Goal: Transaction & Acquisition: Purchase product/service

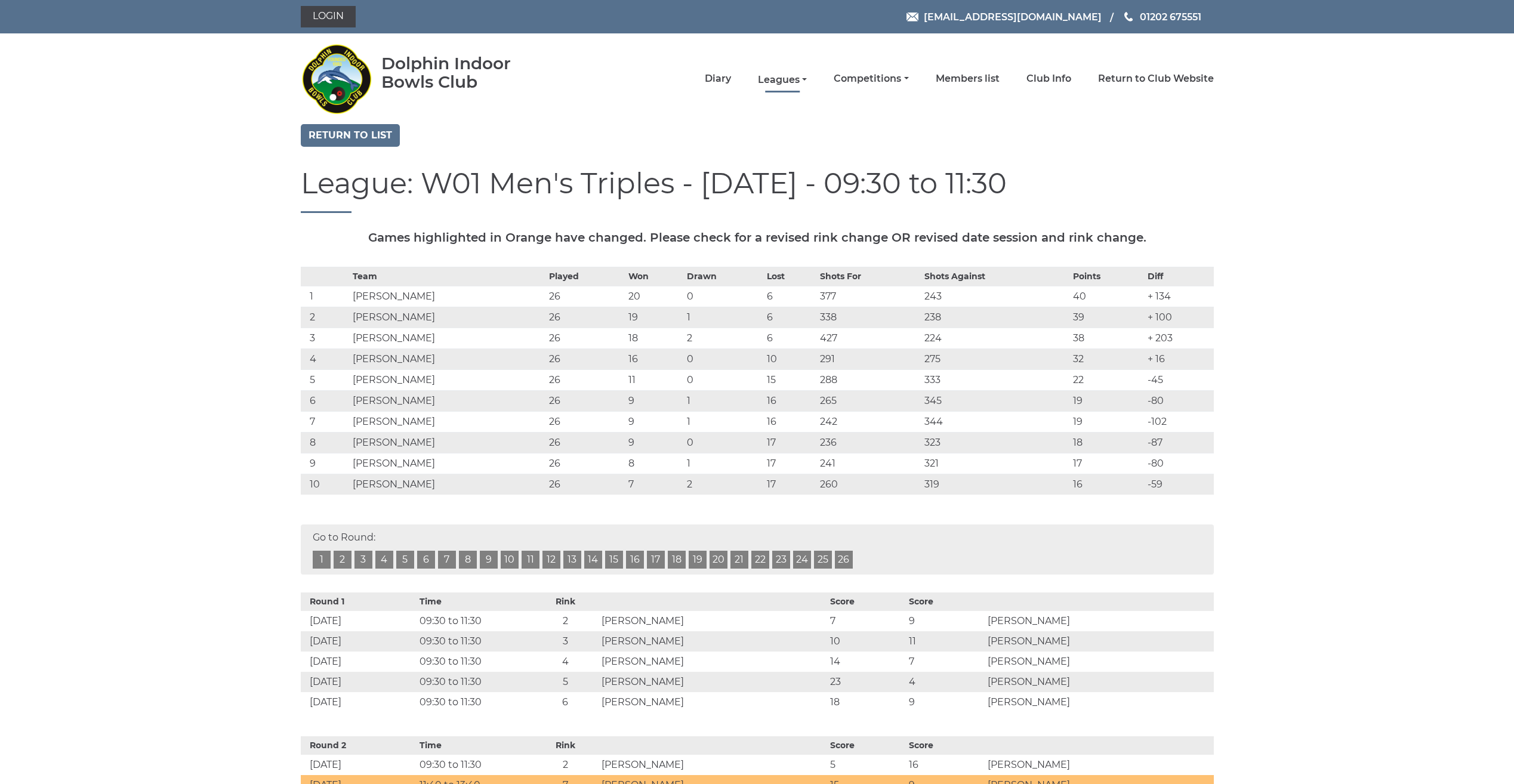
click at [791, 77] on link "Leagues" at bounding box center [782, 80] width 49 height 13
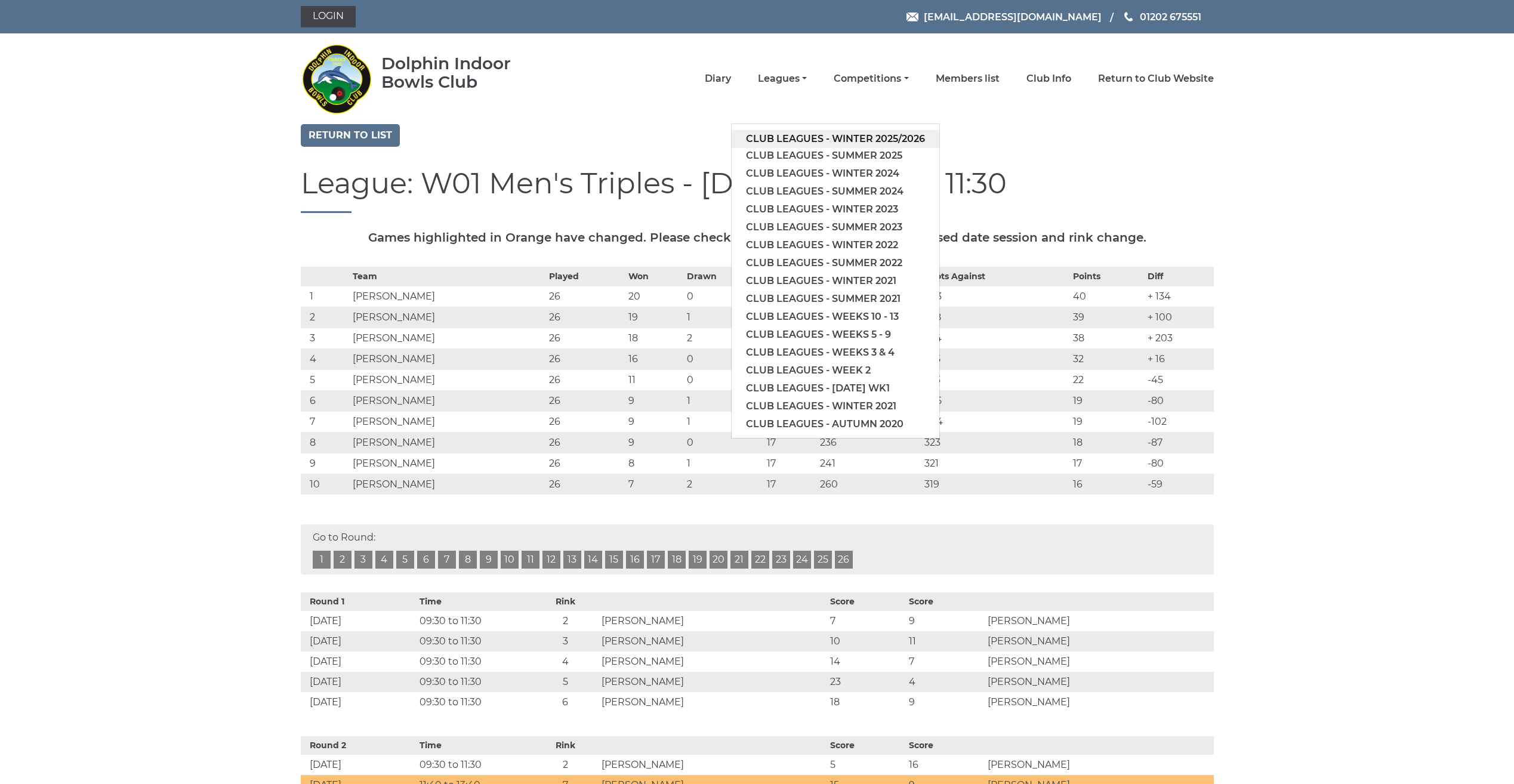
click at [809, 139] on link "Club leagues - Winter 2025/2026" at bounding box center [835, 139] width 207 height 18
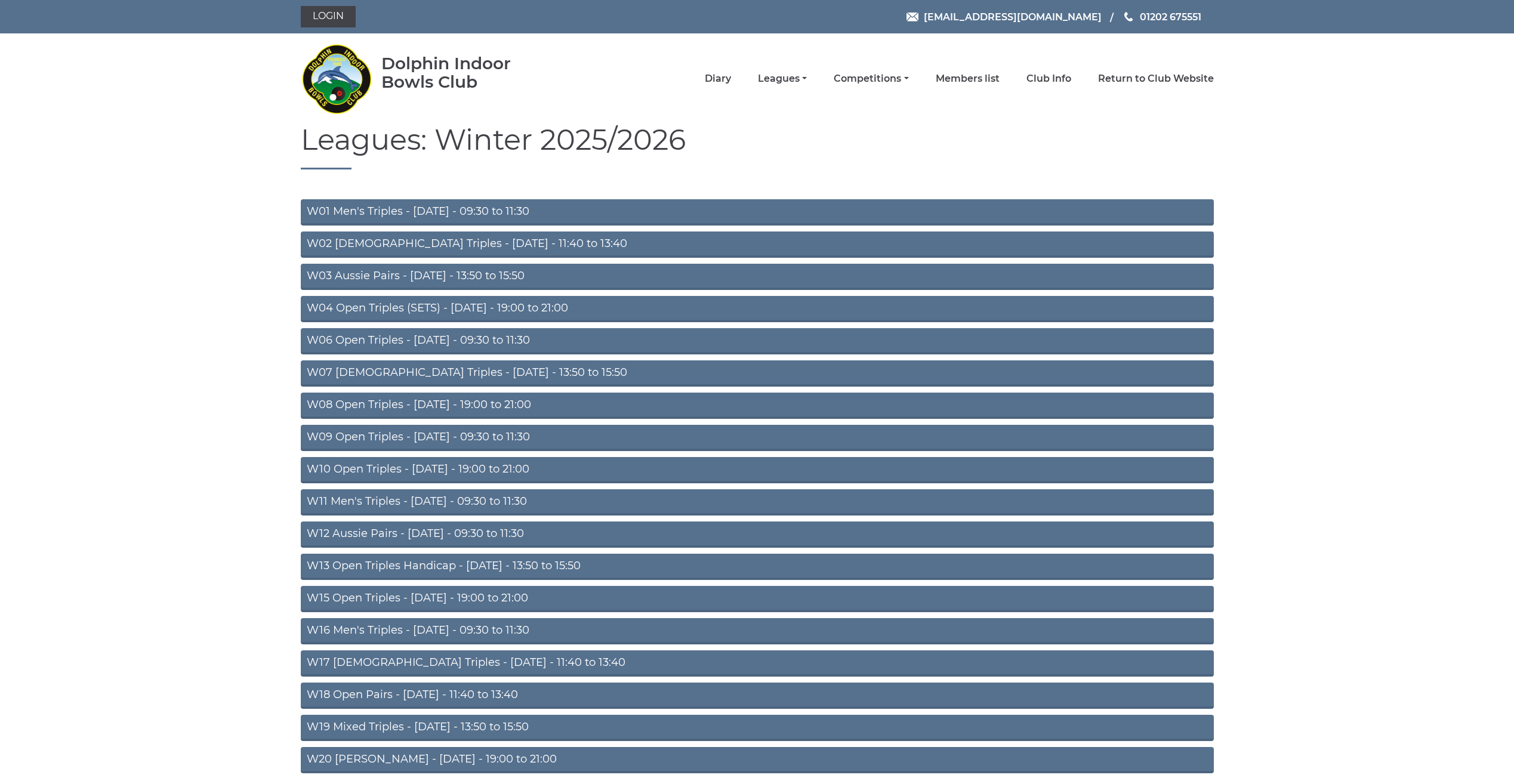
click at [501, 440] on link "W09 Open Triples - Wednesday - 09:30 to 11:30" at bounding box center [757, 437] width 913 height 26
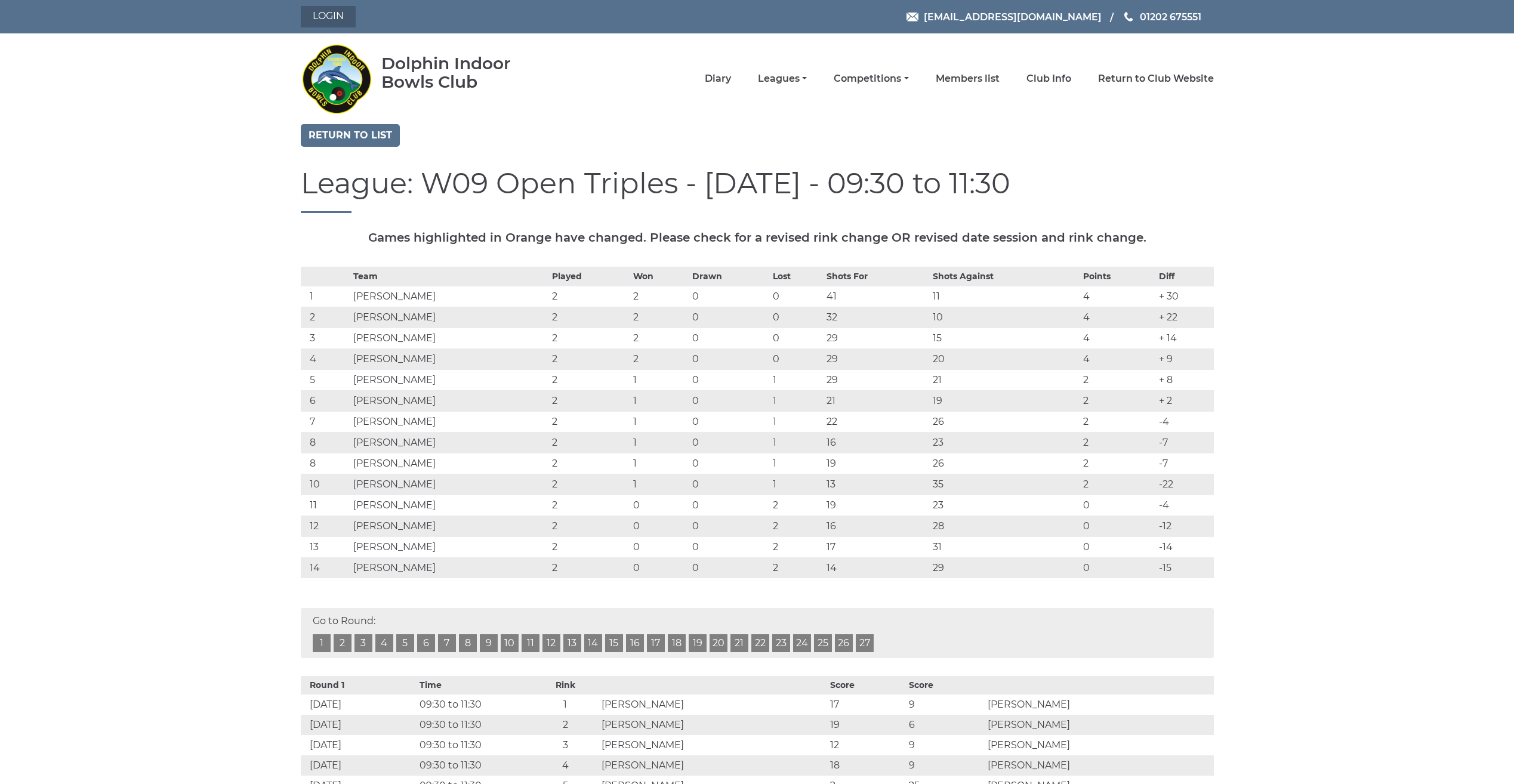
click at [326, 9] on link "Login" at bounding box center [327, 17] width 55 height 22
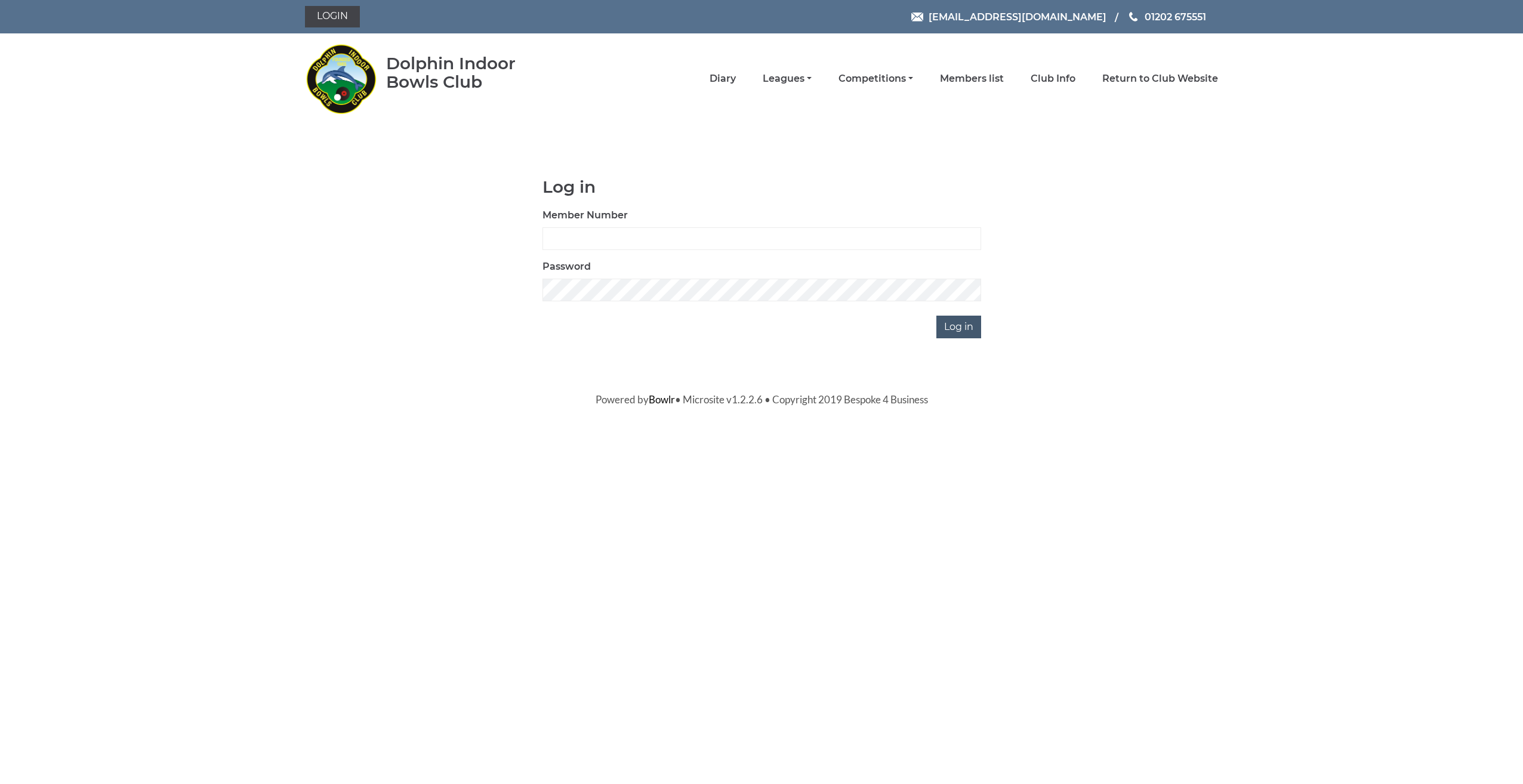
type input "3675"
click at [955, 322] on input "Log in" at bounding box center [958, 327] width 44 height 23
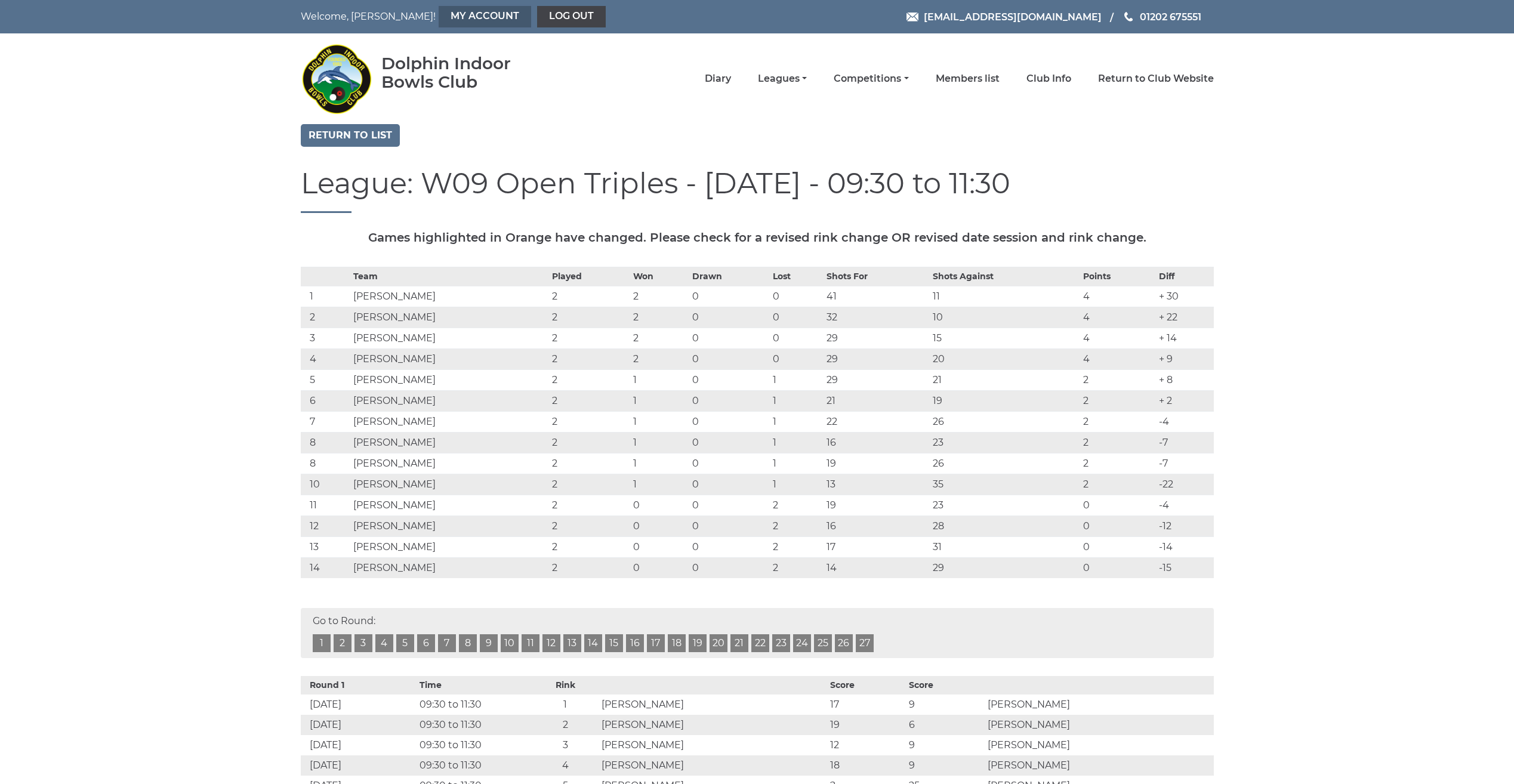
click at [438, 13] on link "My Account" at bounding box center [485, 17] width 92 height 22
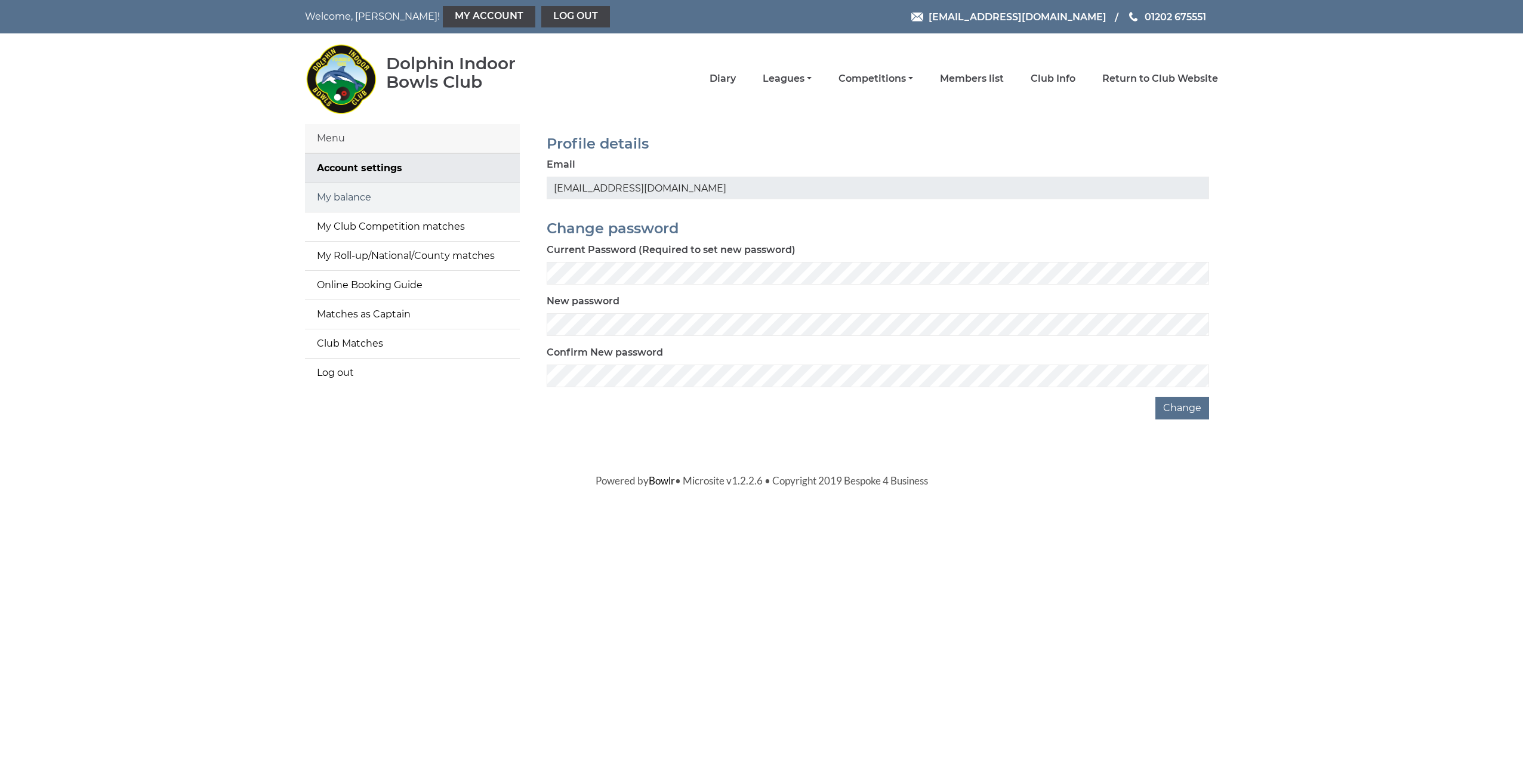
click at [366, 200] on link "My balance" at bounding box center [412, 197] width 215 height 29
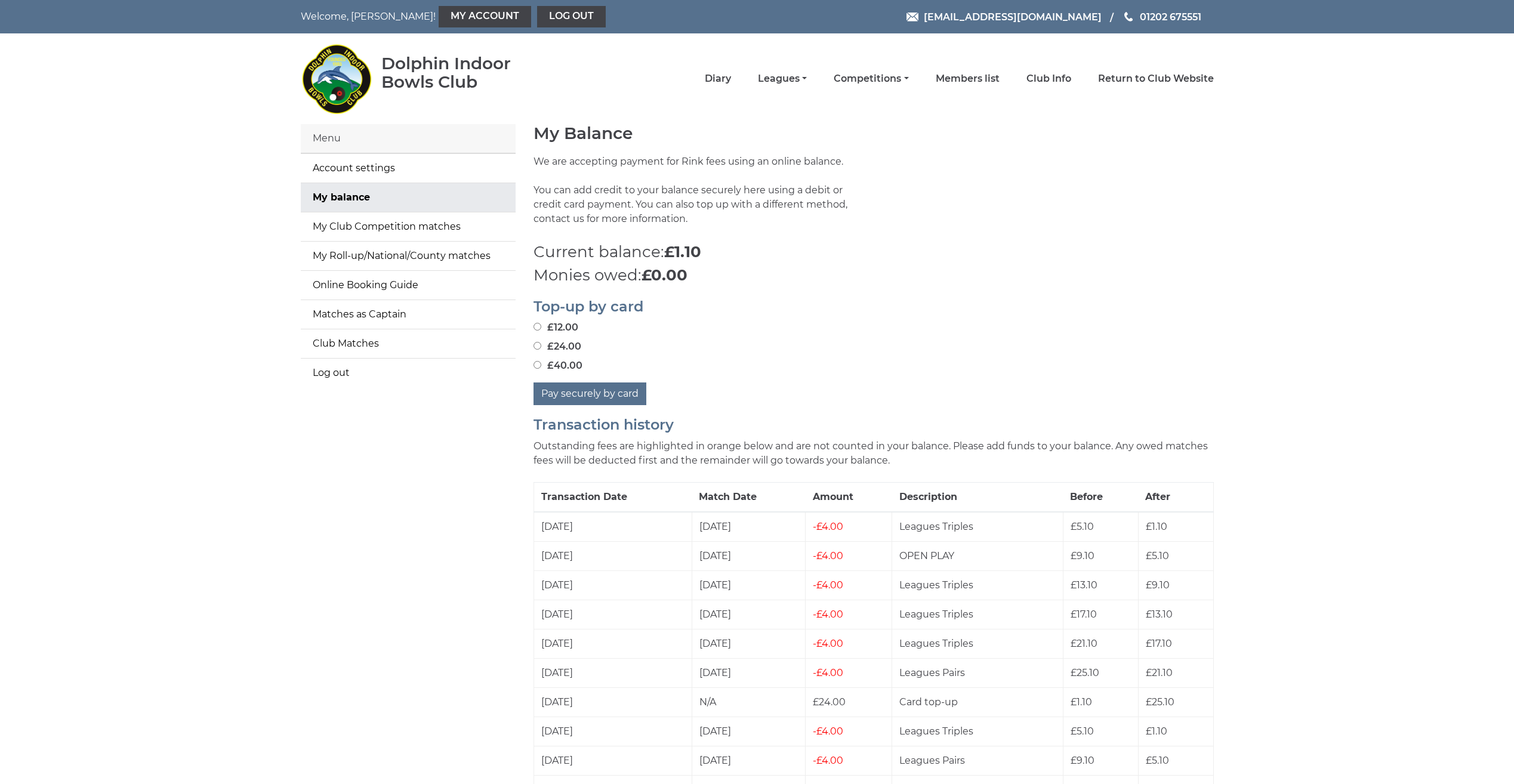
click at [537, 348] on input "£24.00" at bounding box center [537, 345] width 8 height 8
radio input "true"
click at [577, 393] on button "Pay securely by card" at bounding box center [589, 394] width 113 height 23
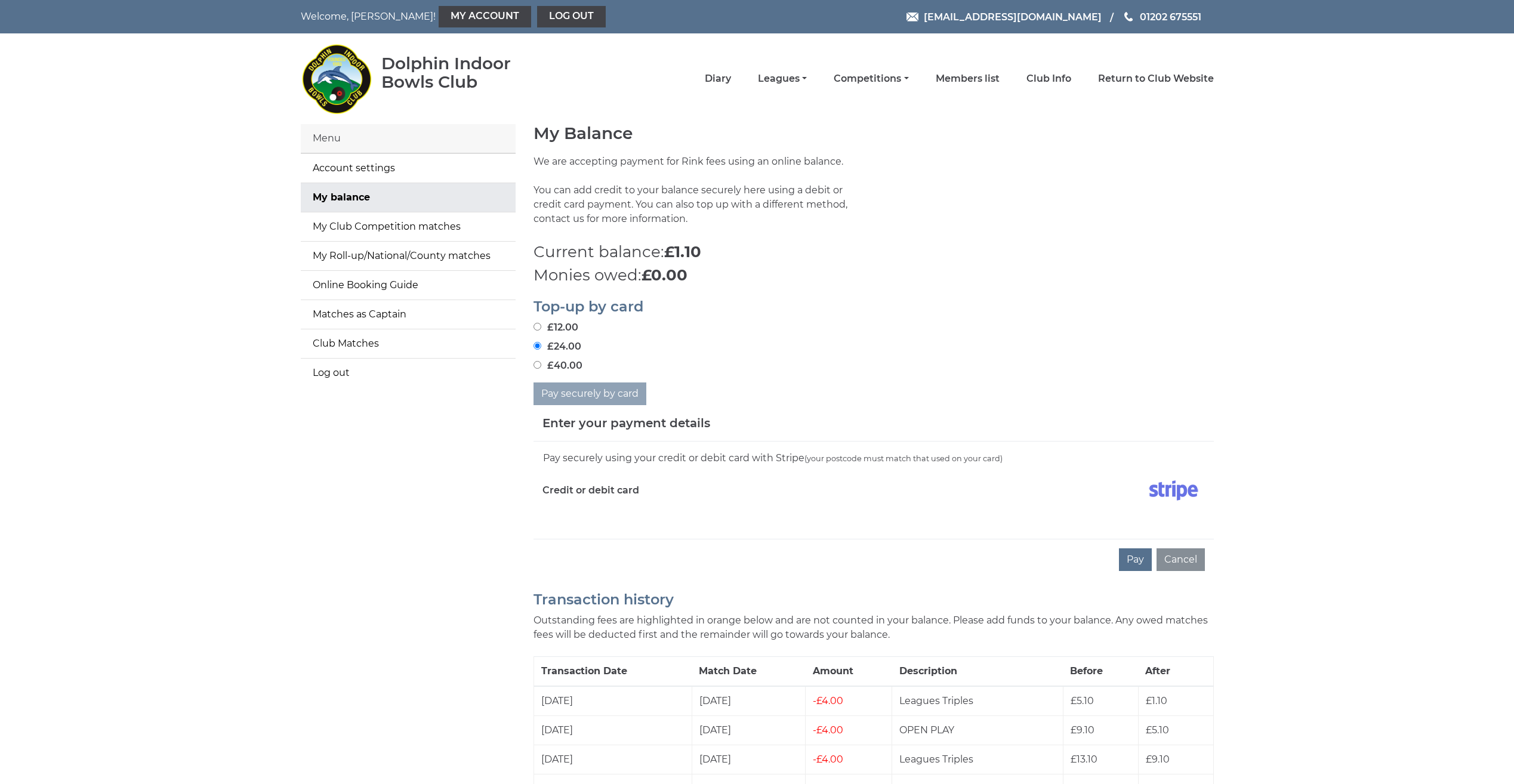
click at [620, 509] on div "Credit or debit card" at bounding box center [703, 492] width 340 height 34
click at [1129, 555] on button "Pay" at bounding box center [1134, 559] width 33 height 23
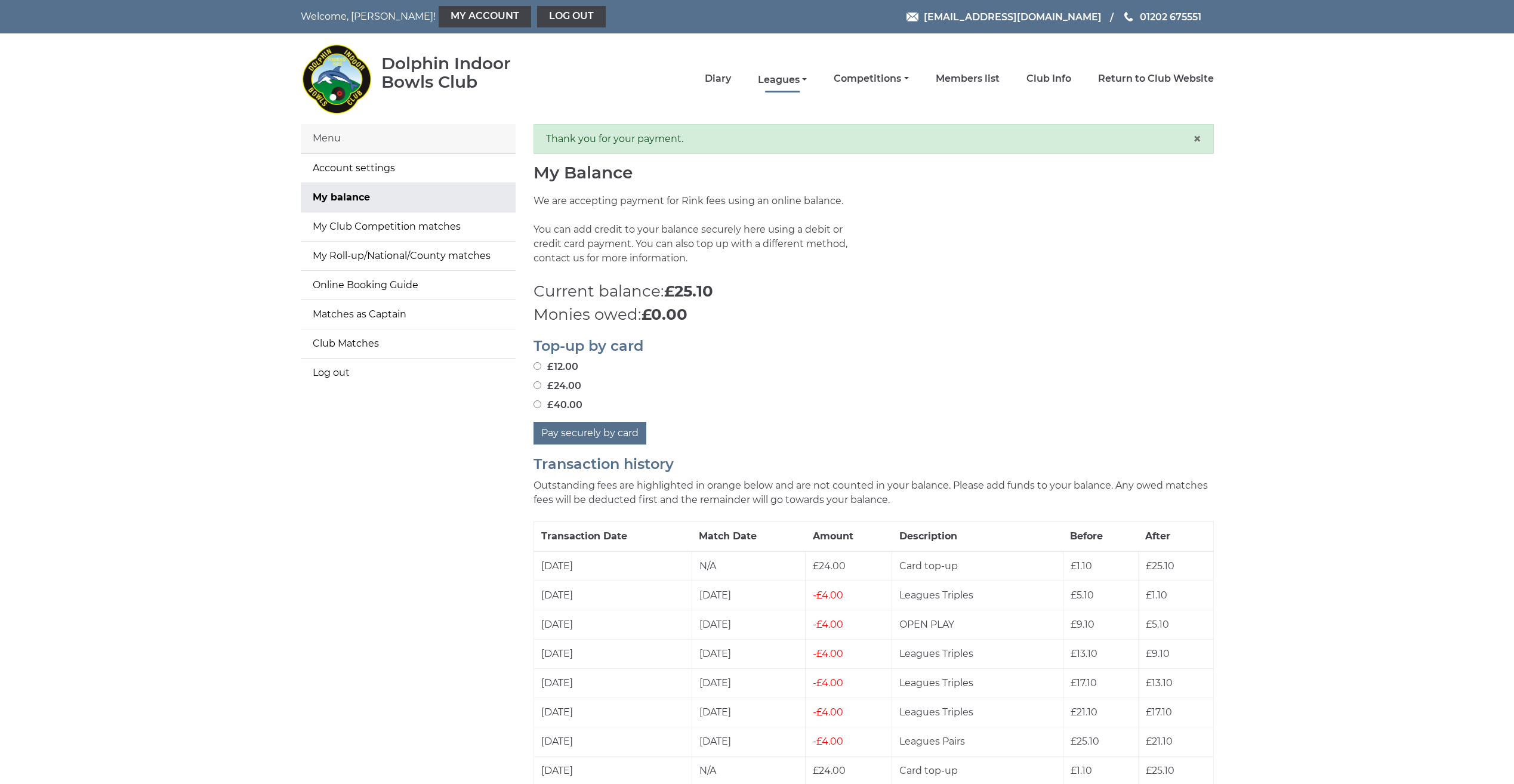
click at [768, 83] on link "Leagues" at bounding box center [782, 80] width 49 height 13
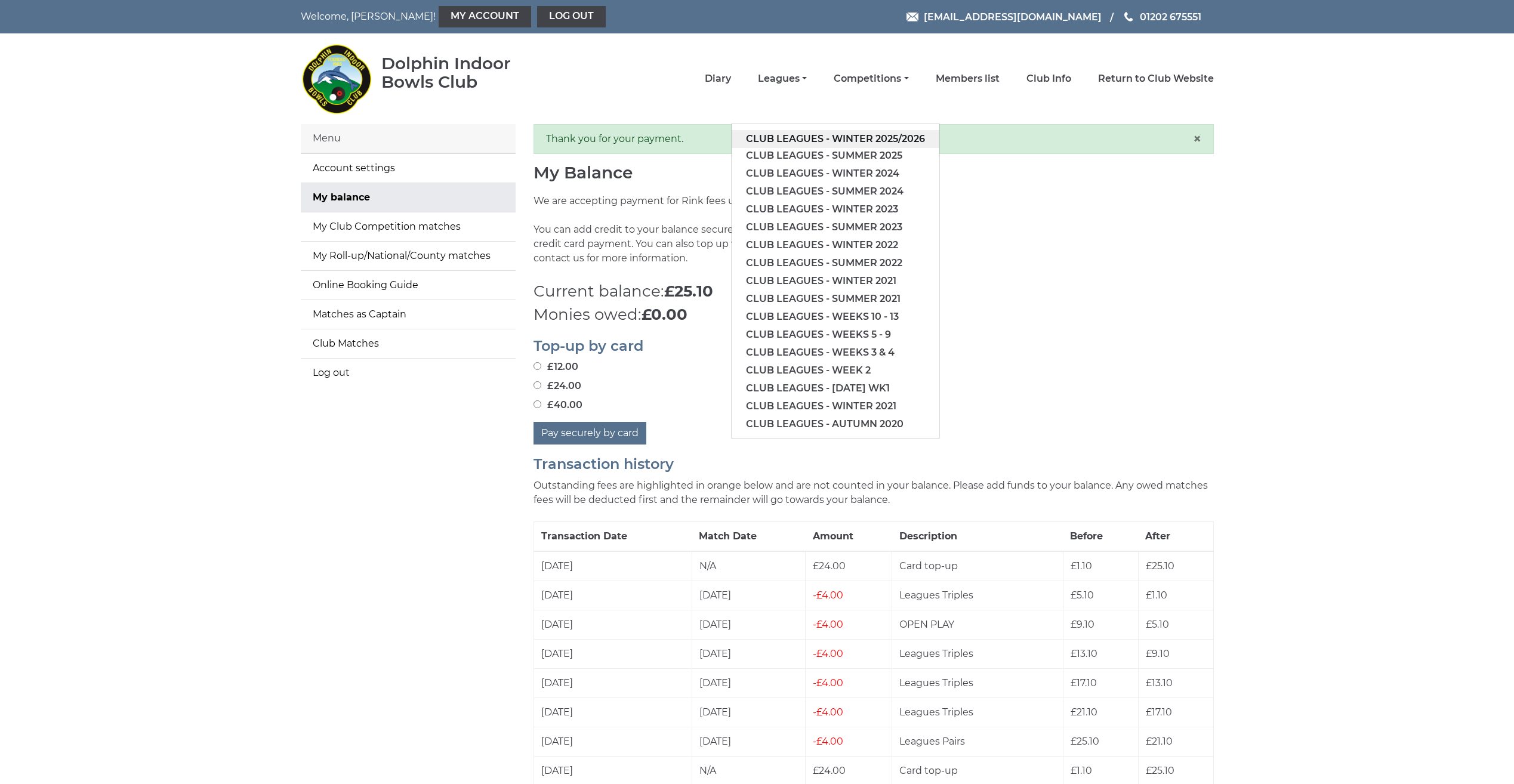
click at [762, 135] on link "Club leagues - Winter 2025/2026" at bounding box center [835, 139] width 207 height 18
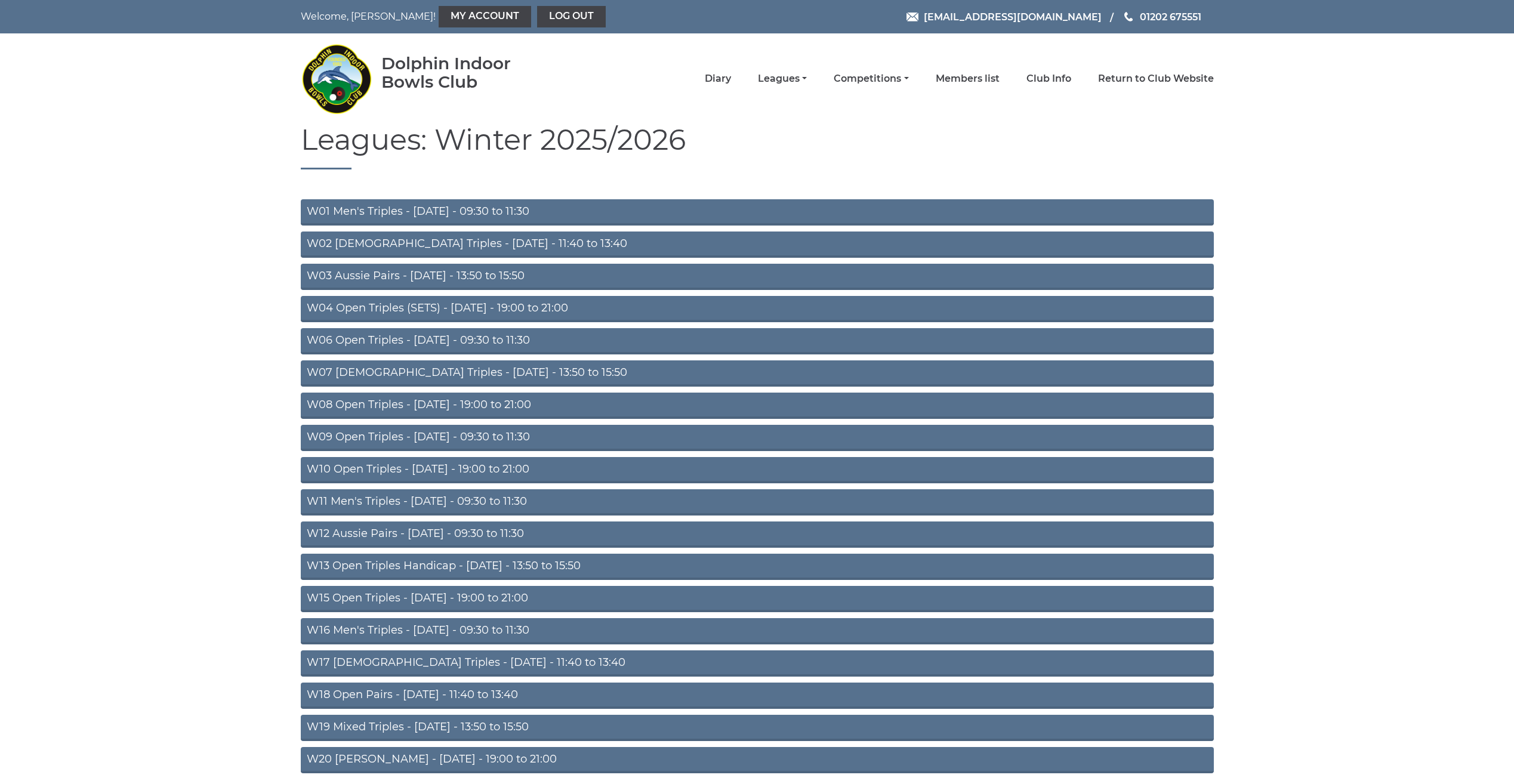
click at [418, 344] on link "W06 Open Triples - Tuesday - 09:30 to 11:30" at bounding box center [757, 341] width 913 height 26
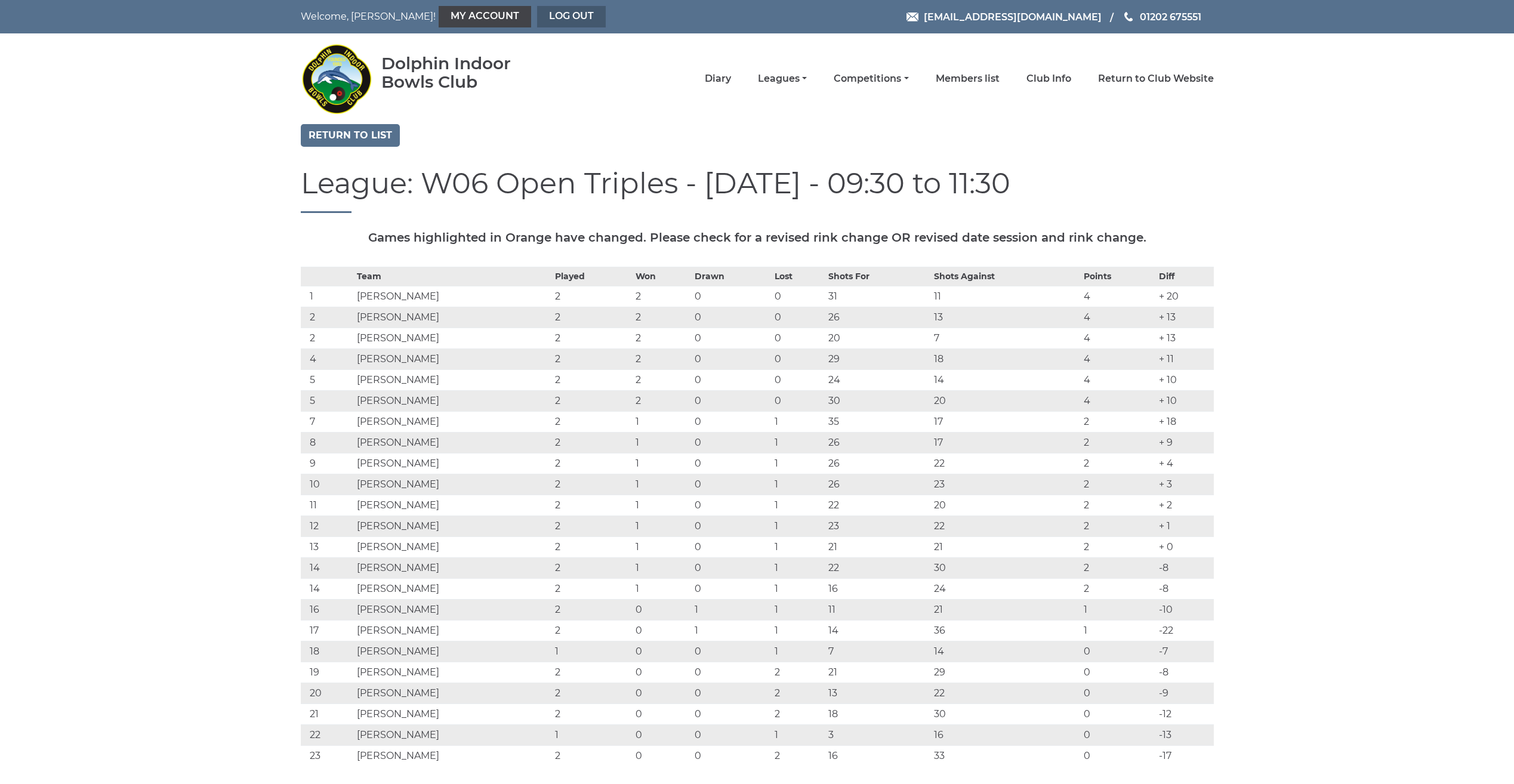
click at [537, 12] on link "Log out" at bounding box center [572, 17] width 69 height 22
